Goal: Information Seeking & Learning: Learn about a topic

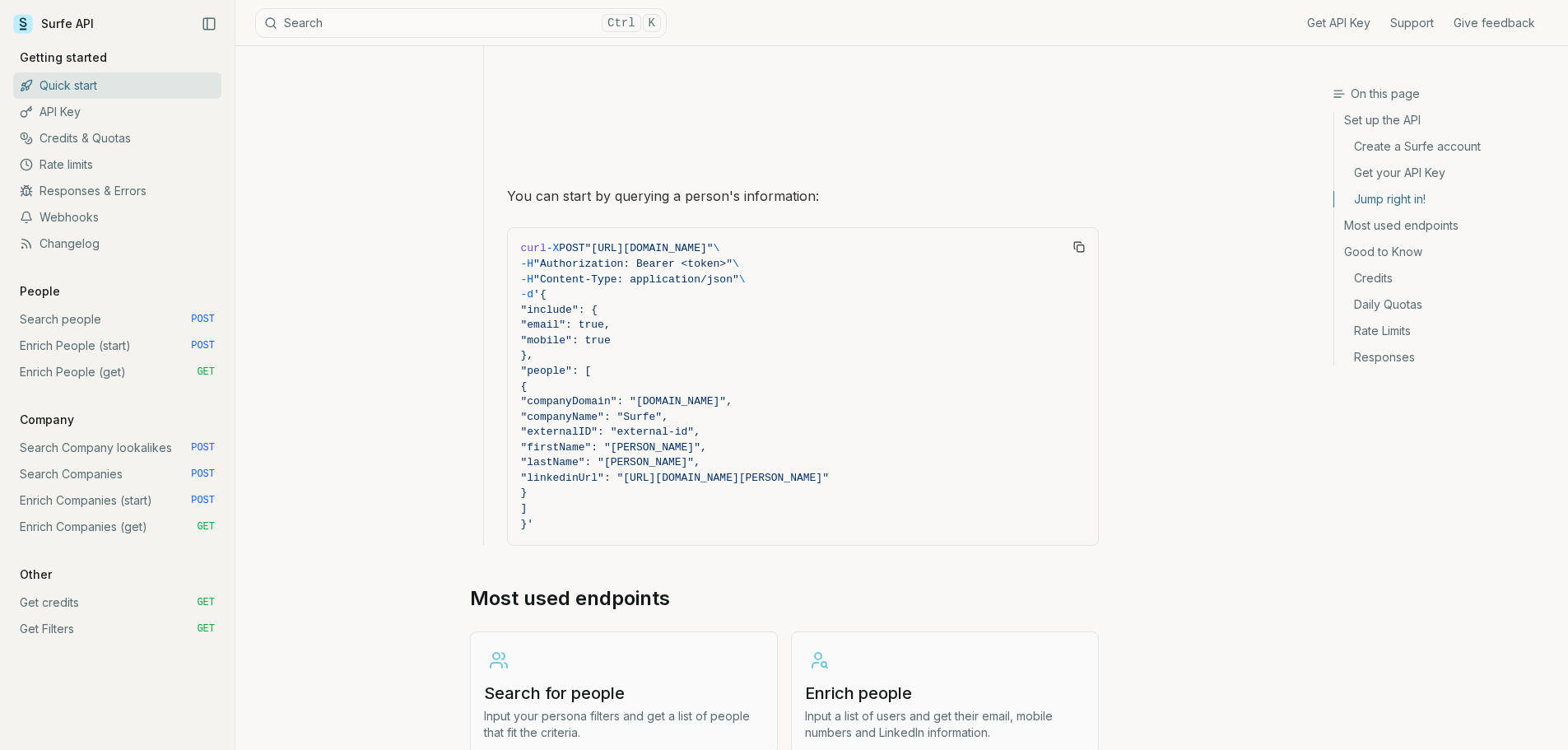
scroll to position [1482, 0]
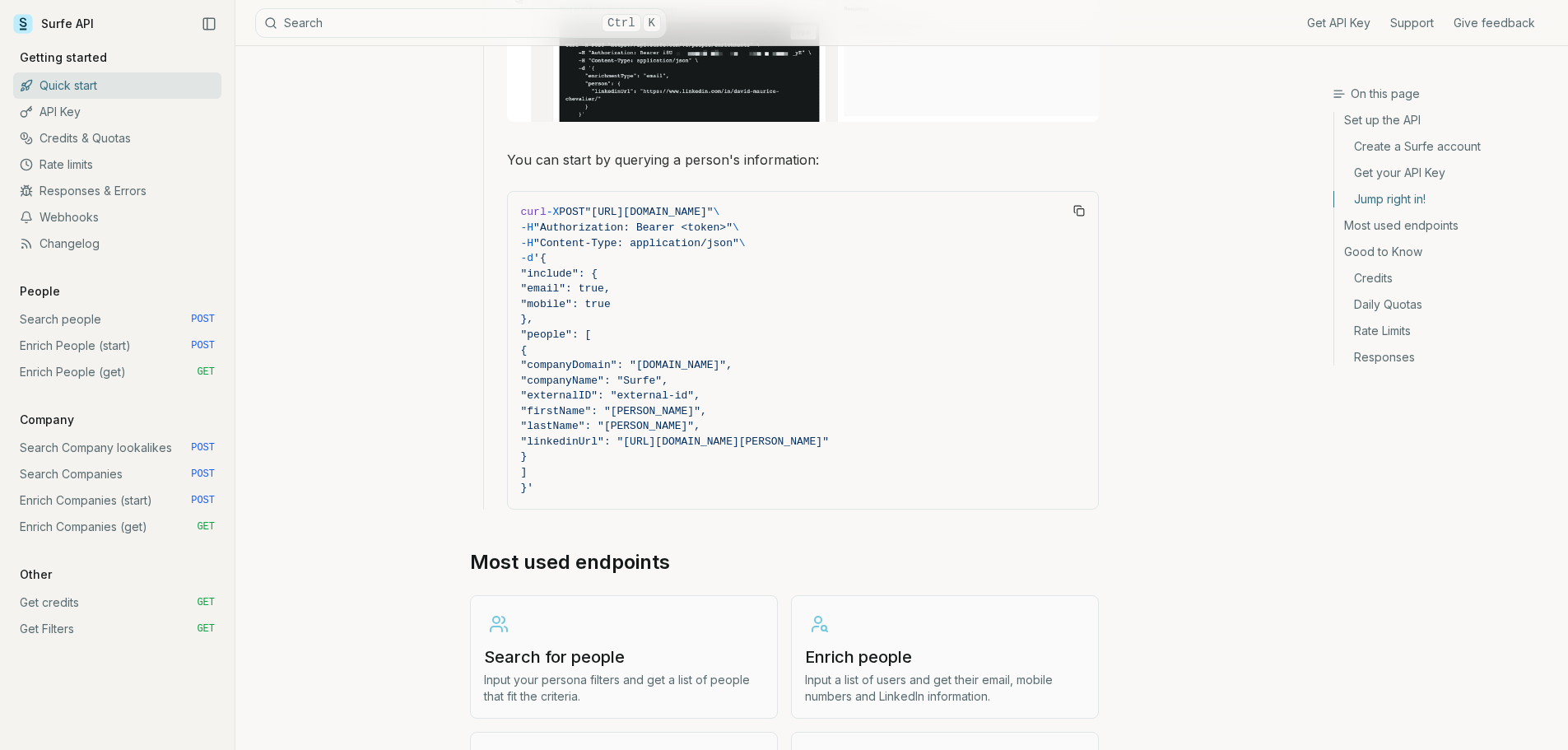
click at [74, 324] on link "Search people POST" at bounding box center [117, 319] width 209 height 26
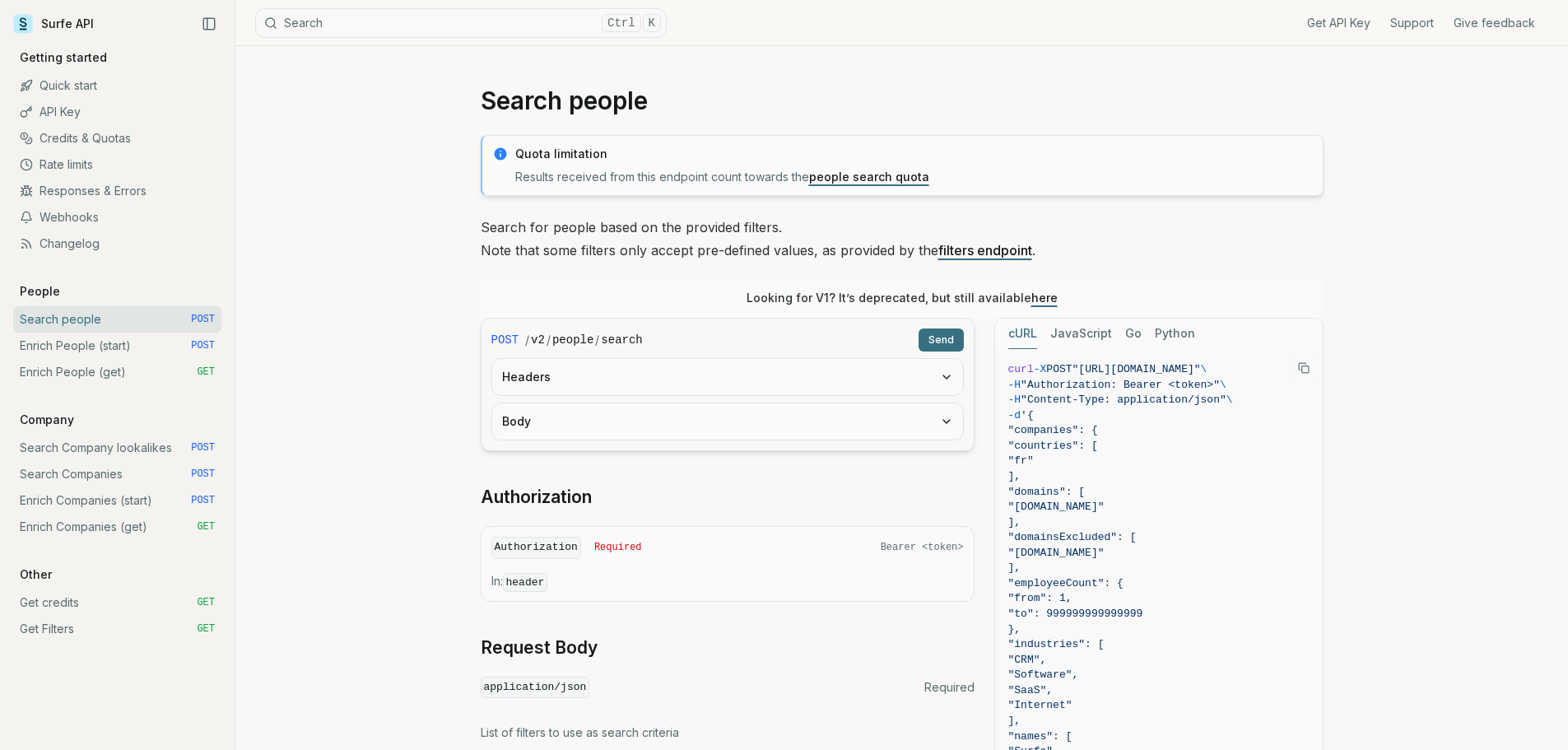
click at [80, 355] on link "Enrich People (start) POST" at bounding box center [117, 346] width 209 height 26
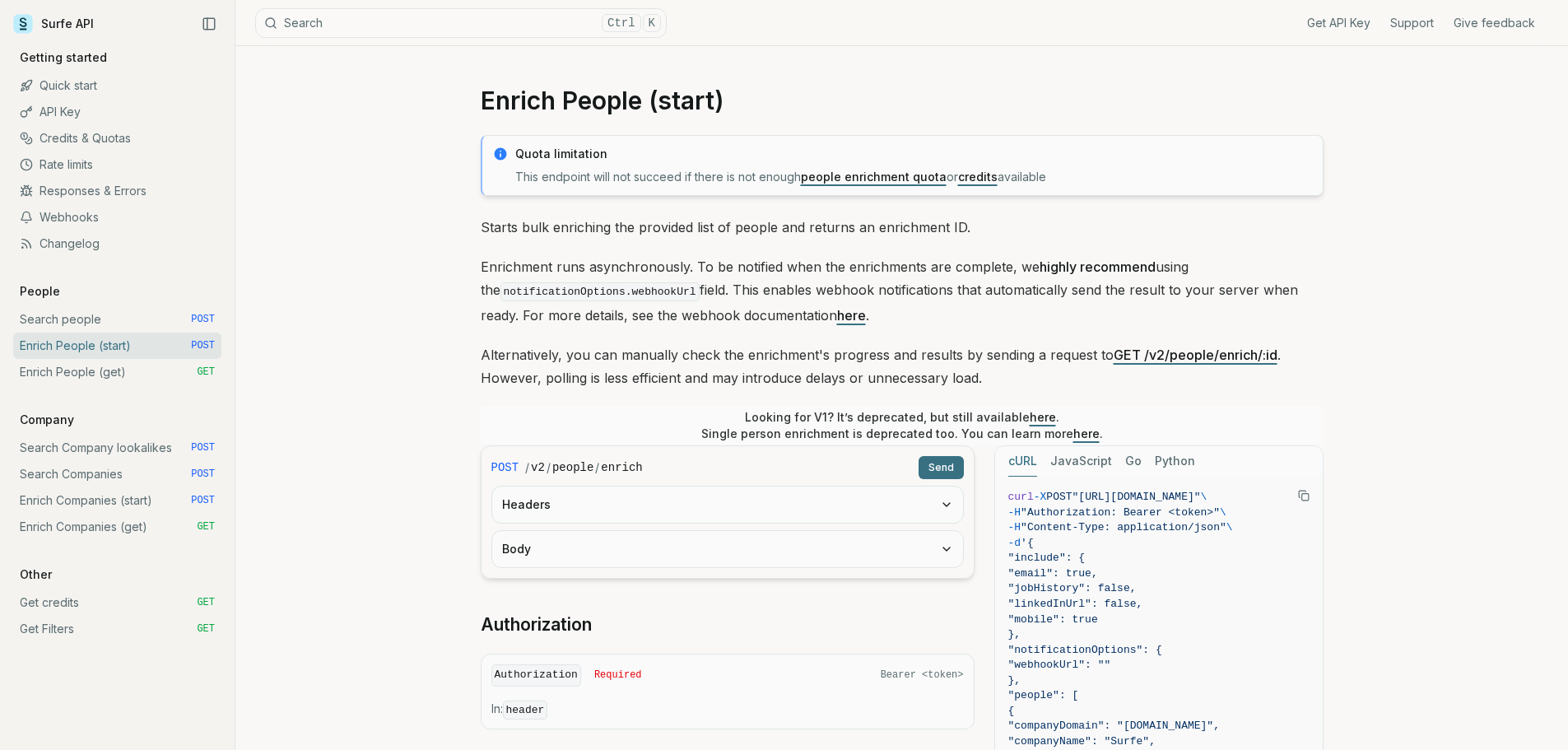
click at [99, 443] on link "Search Company lookalikes POST" at bounding box center [117, 448] width 209 height 26
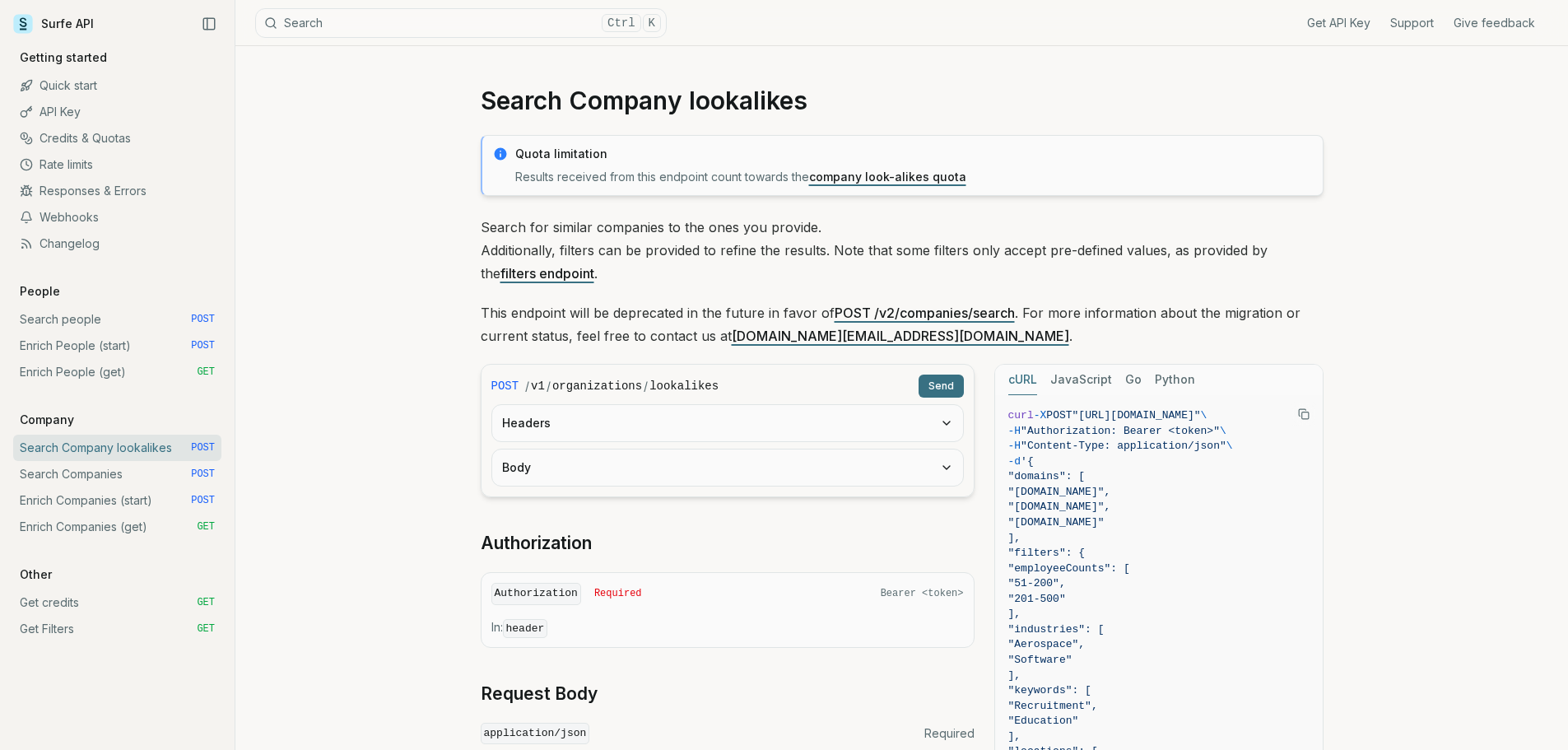
click at [105, 498] on link "Enrich Companies (start) POST" at bounding box center [117, 501] width 209 height 26
